Goal: Task Accomplishment & Management: Manage account settings

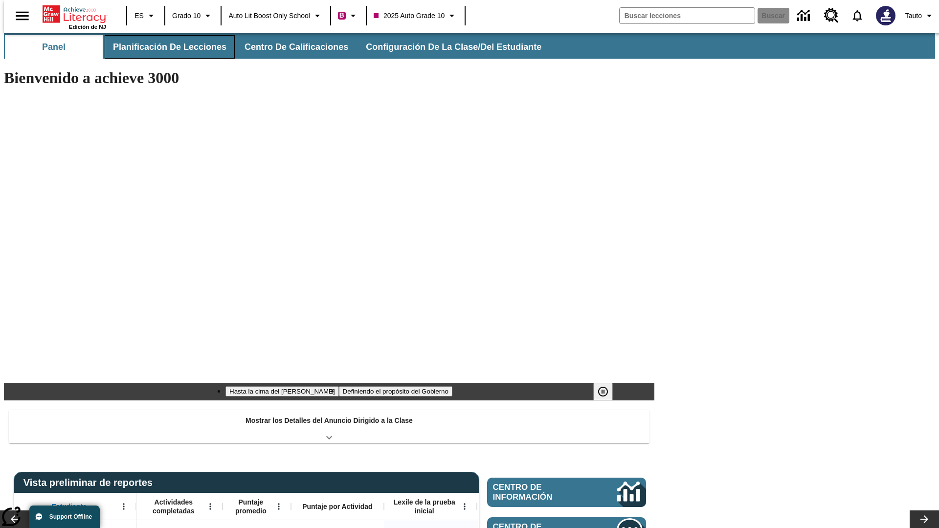
click at [164, 47] on span "Planificación de lecciones" at bounding box center [169, 47] width 113 height 11
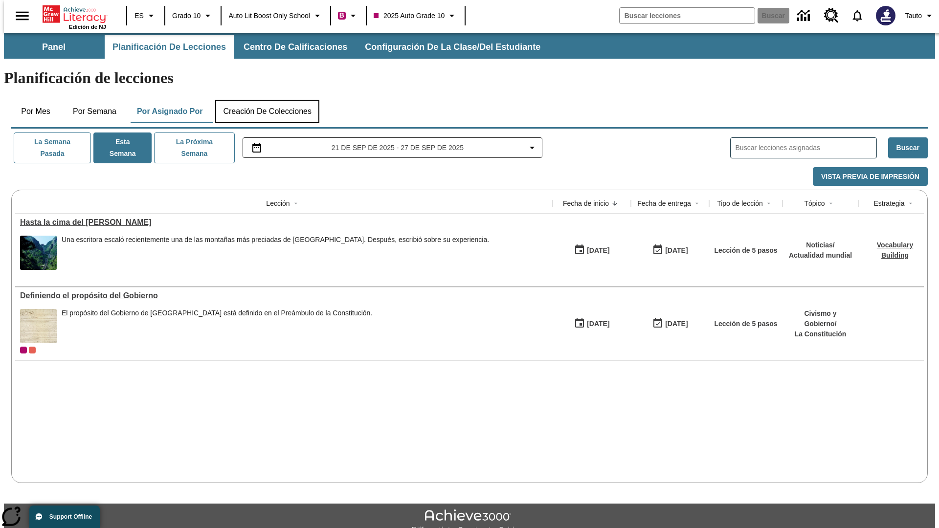
click at [267, 100] on button "Creación de colecciones" at bounding box center [267, 111] width 104 height 23
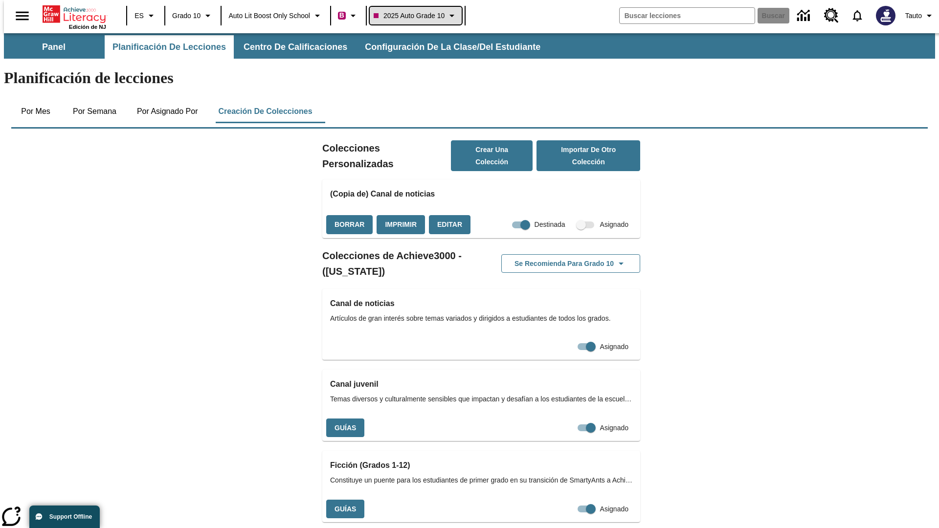
click at [419, 16] on span "2025 Auto Grade 10" at bounding box center [409, 16] width 71 height 10
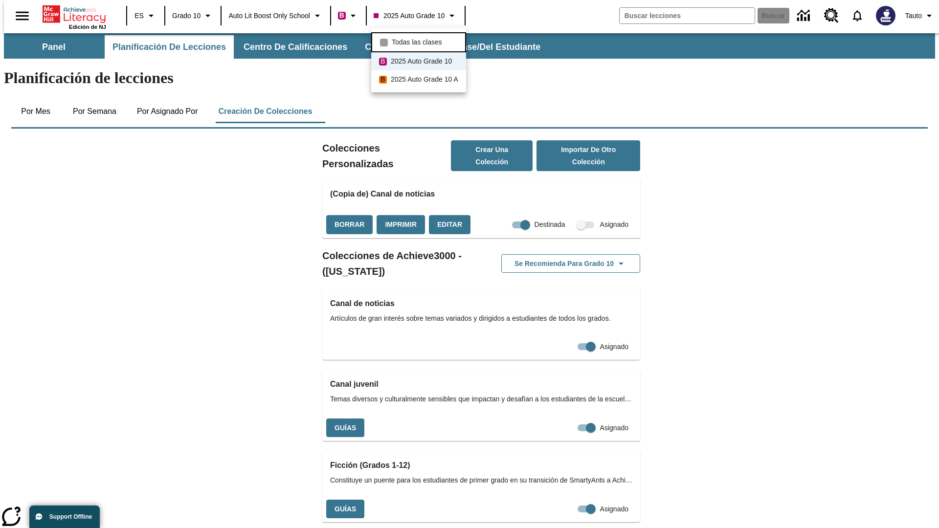
click at [420, 41] on span "Todas las clases" at bounding box center [417, 42] width 50 height 10
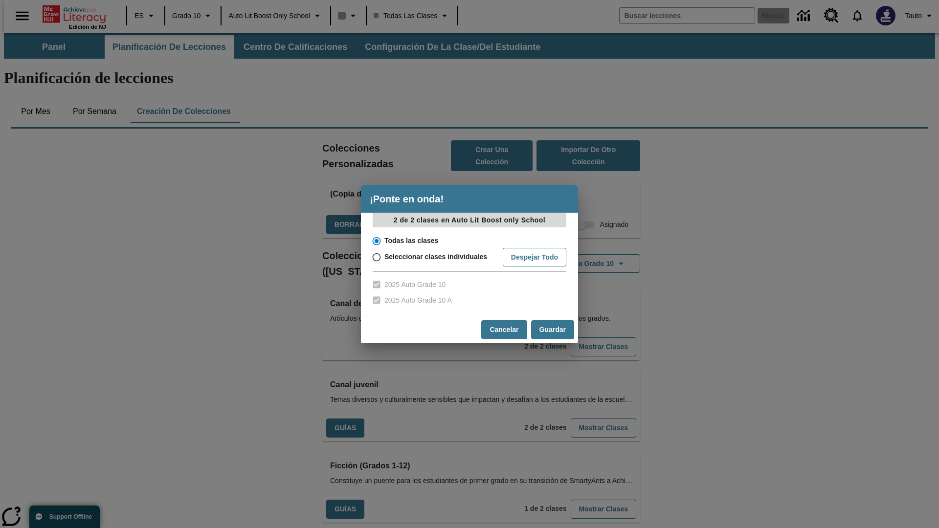
click at [376, 241] on input "Todas las clases" at bounding box center [375, 241] width 17 height 14
click at [503, 330] on button "Cancelar" at bounding box center [503, 329] width 45 height 19
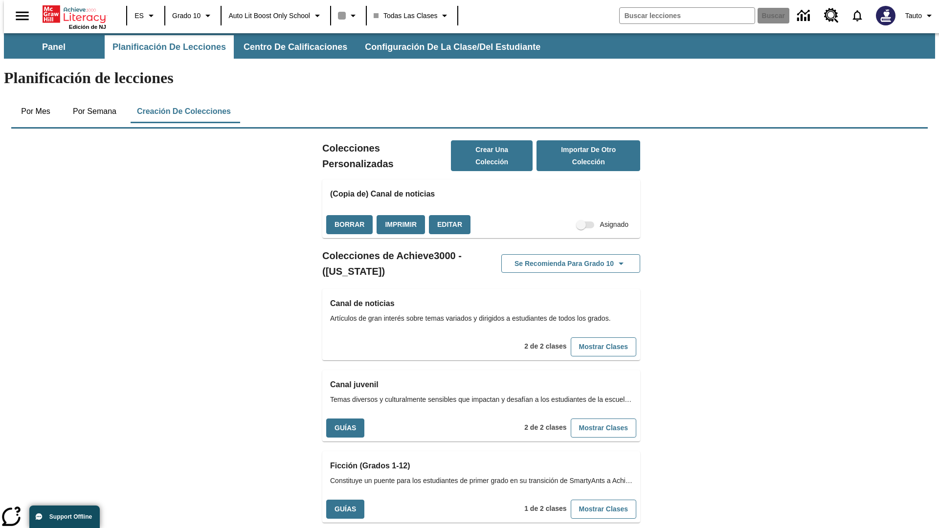
scroll to position [288, 0]
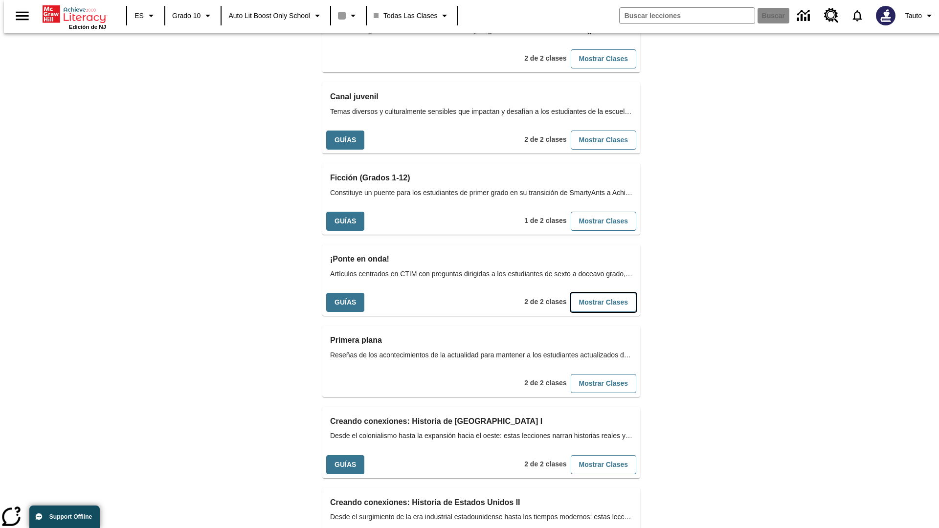
click at [587, 293] on button "Mostrar Clases" at bounding box center [604, 302] width 66 height 19
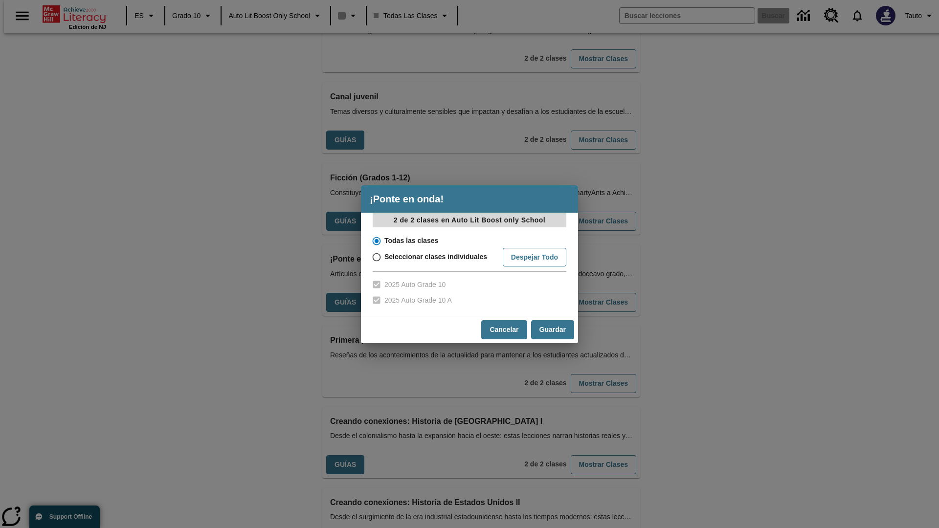
click at [376, 241] on input "Todas las clases" at bounding box center [375, 241] width 17 height 14
click at [552, 330] on button "Guardar" at bounding box center [552, 329] width 43 height 19
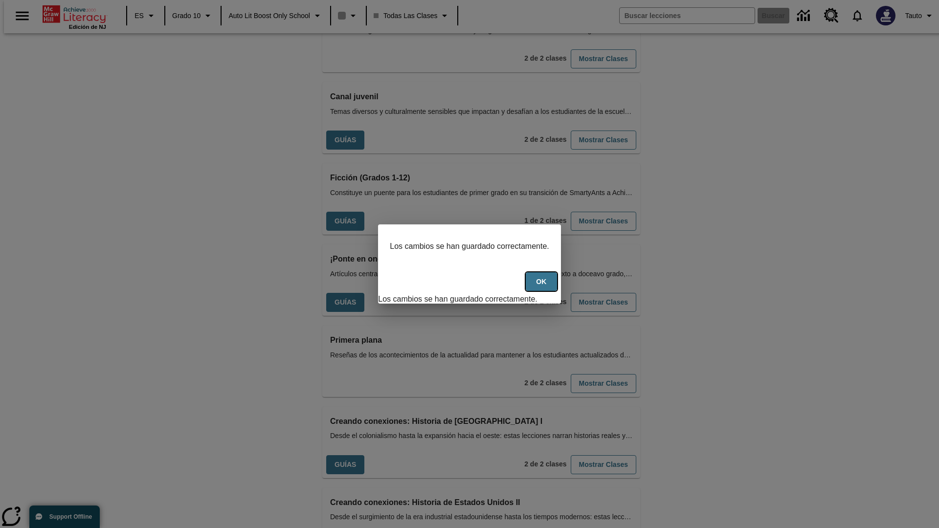
click at [546, 287] on button "OK" at bounding box center [541, 281] width 31 height 19
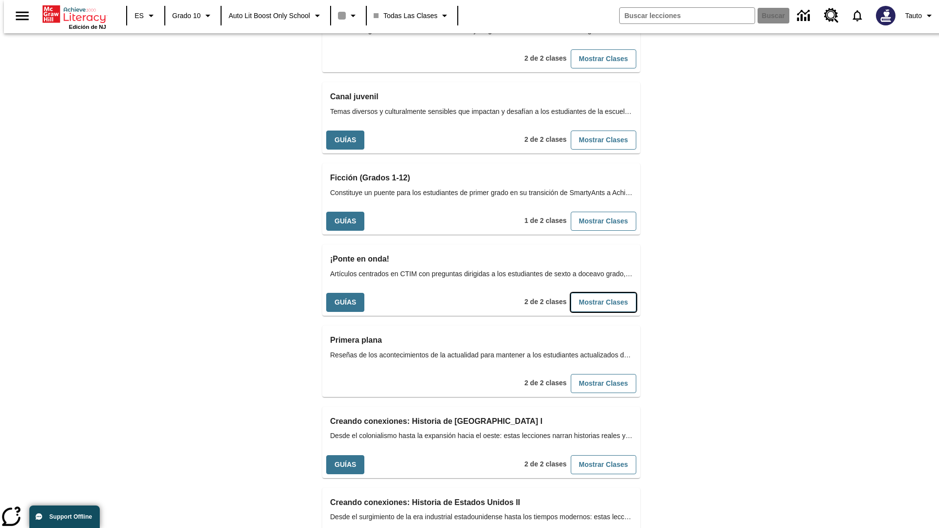
click at [587, 293] on button "Mostrar Clases" at bounding box center [604, 302] width 66 height 19
